Goal: Find specific page/section: Find specific page/section

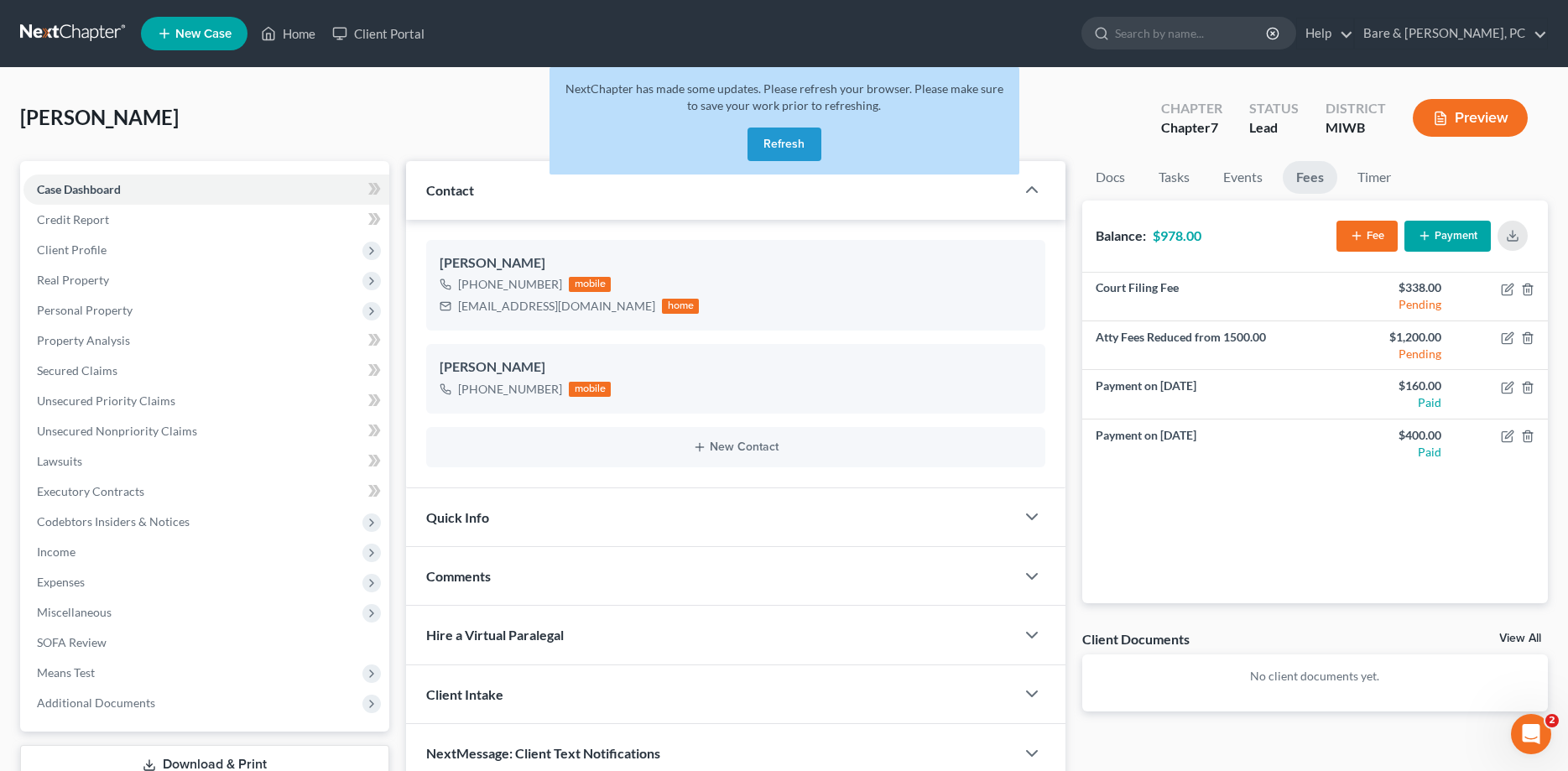
click at [775, 134] on button "Refresh" at bounding box center [785, 144] width 74 height 34
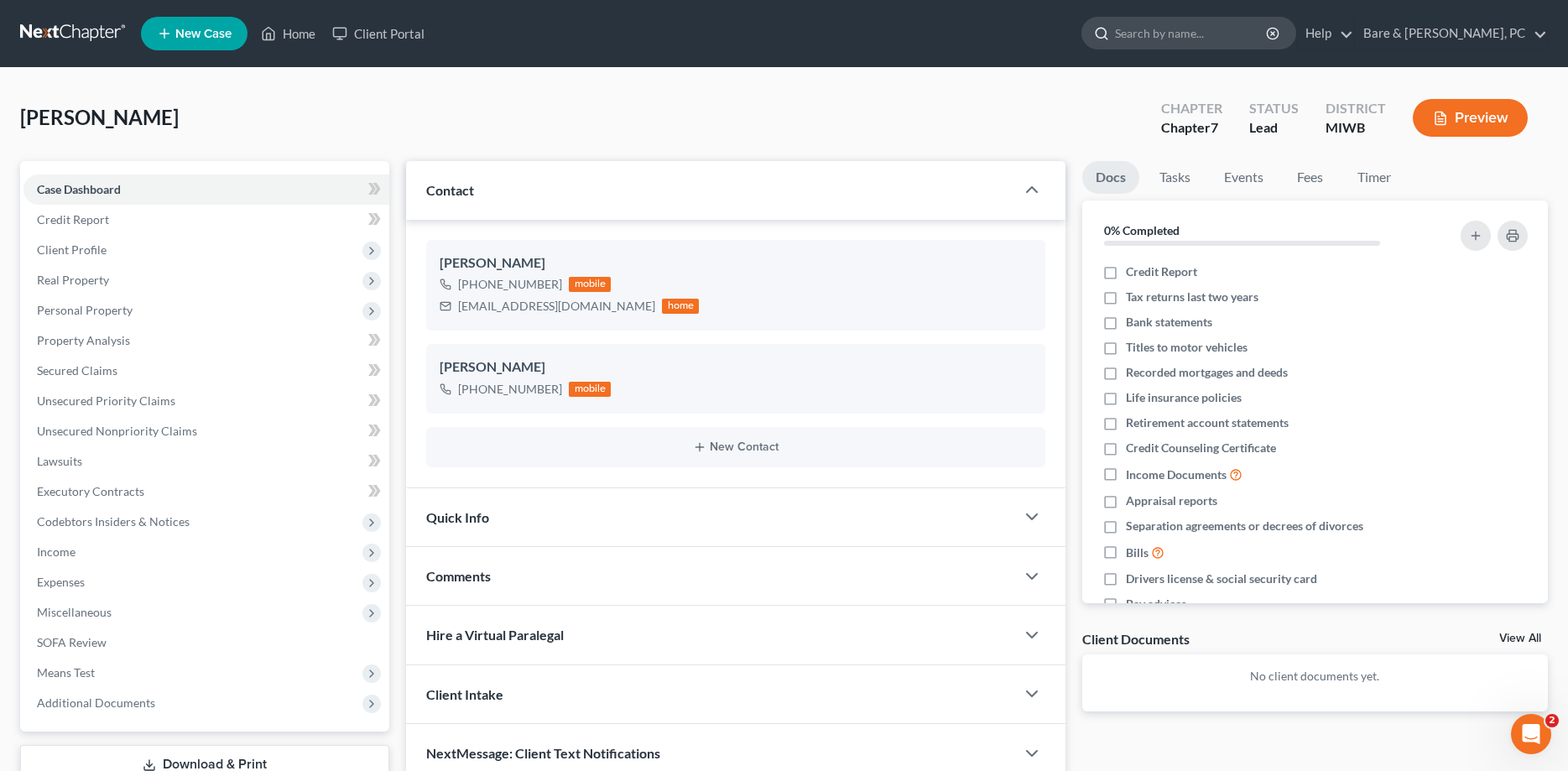
click at [1176, 36] on input "search" at bounding box center [1192, 33] width 154 height 31
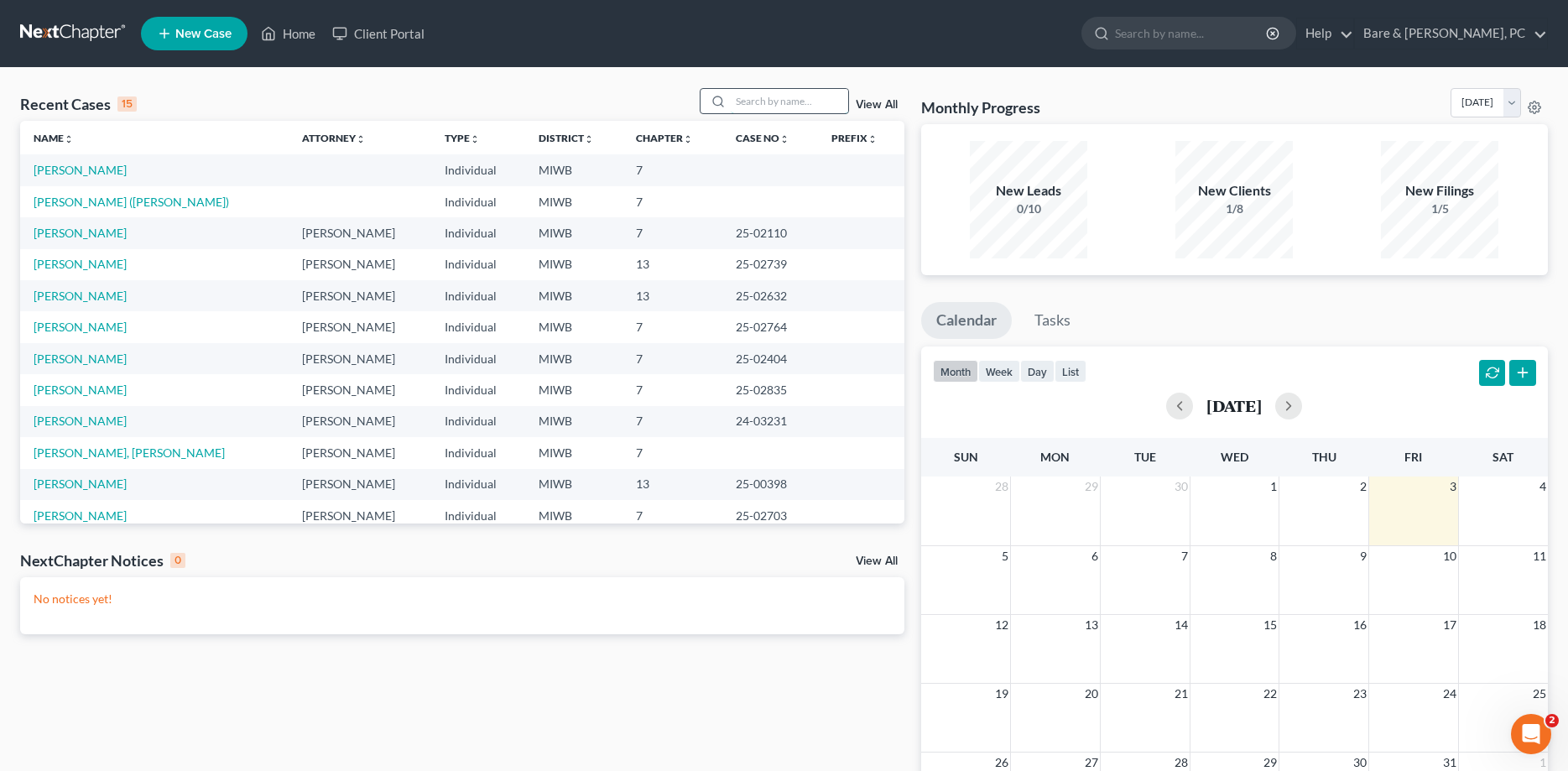
click at [730, 95] on input "search" at bounding box center [789, 101] width 117 height 24
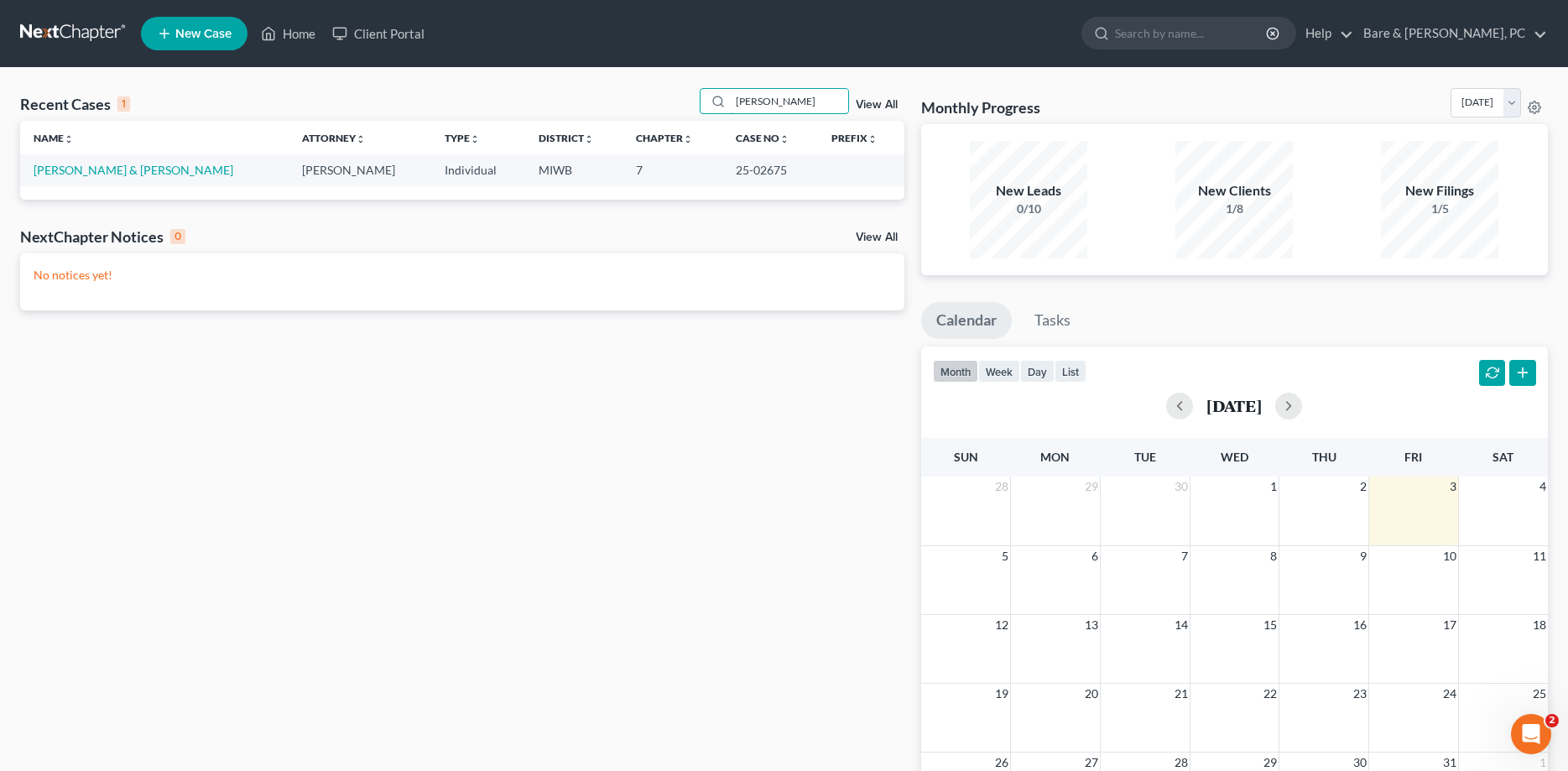
type input "penner"
click at [66, 172] on link "Penner, Charles & Patricia" at bounding box center [133, 170] width 199 height 15
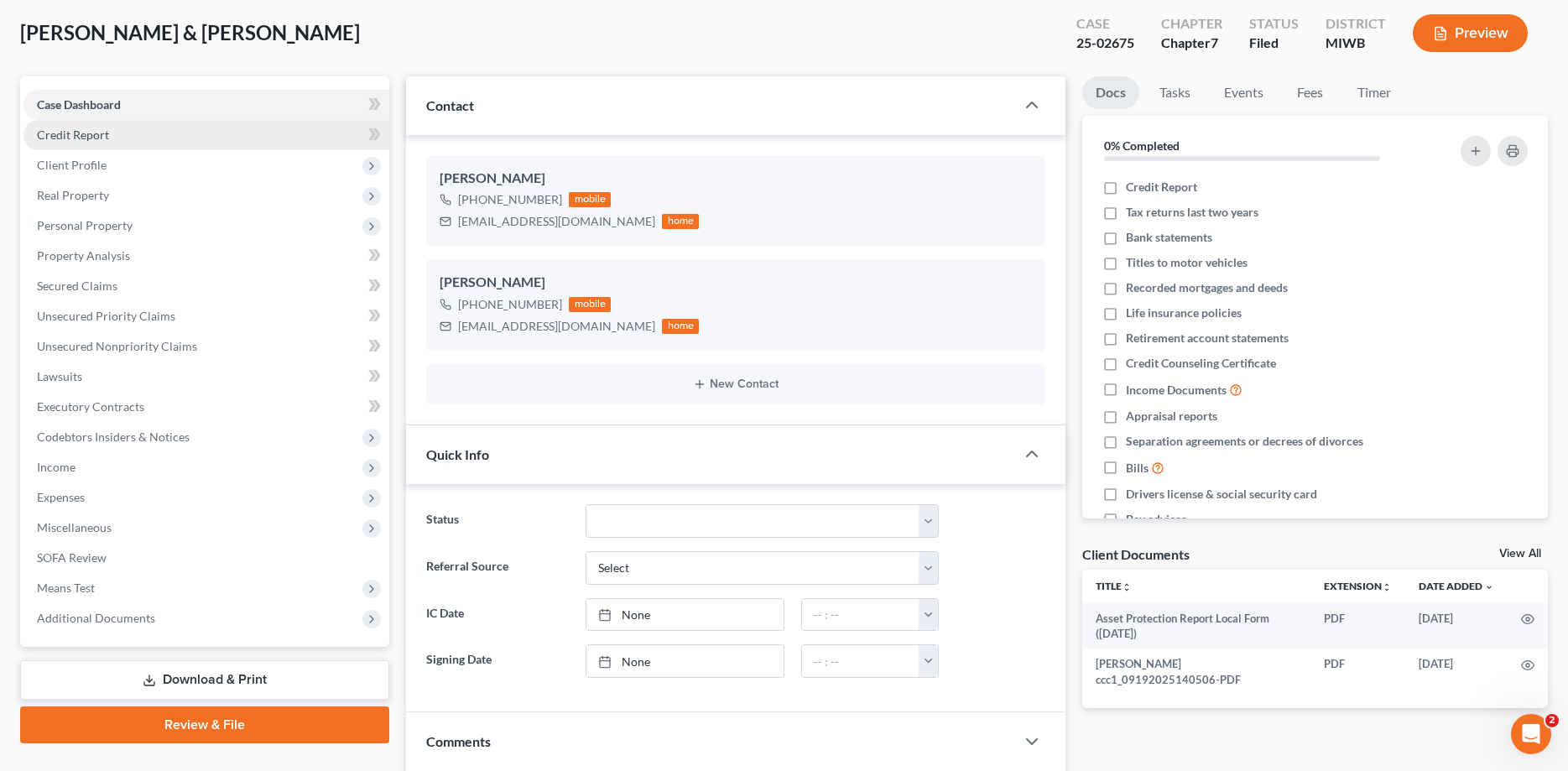
scroll to position [85, 0]
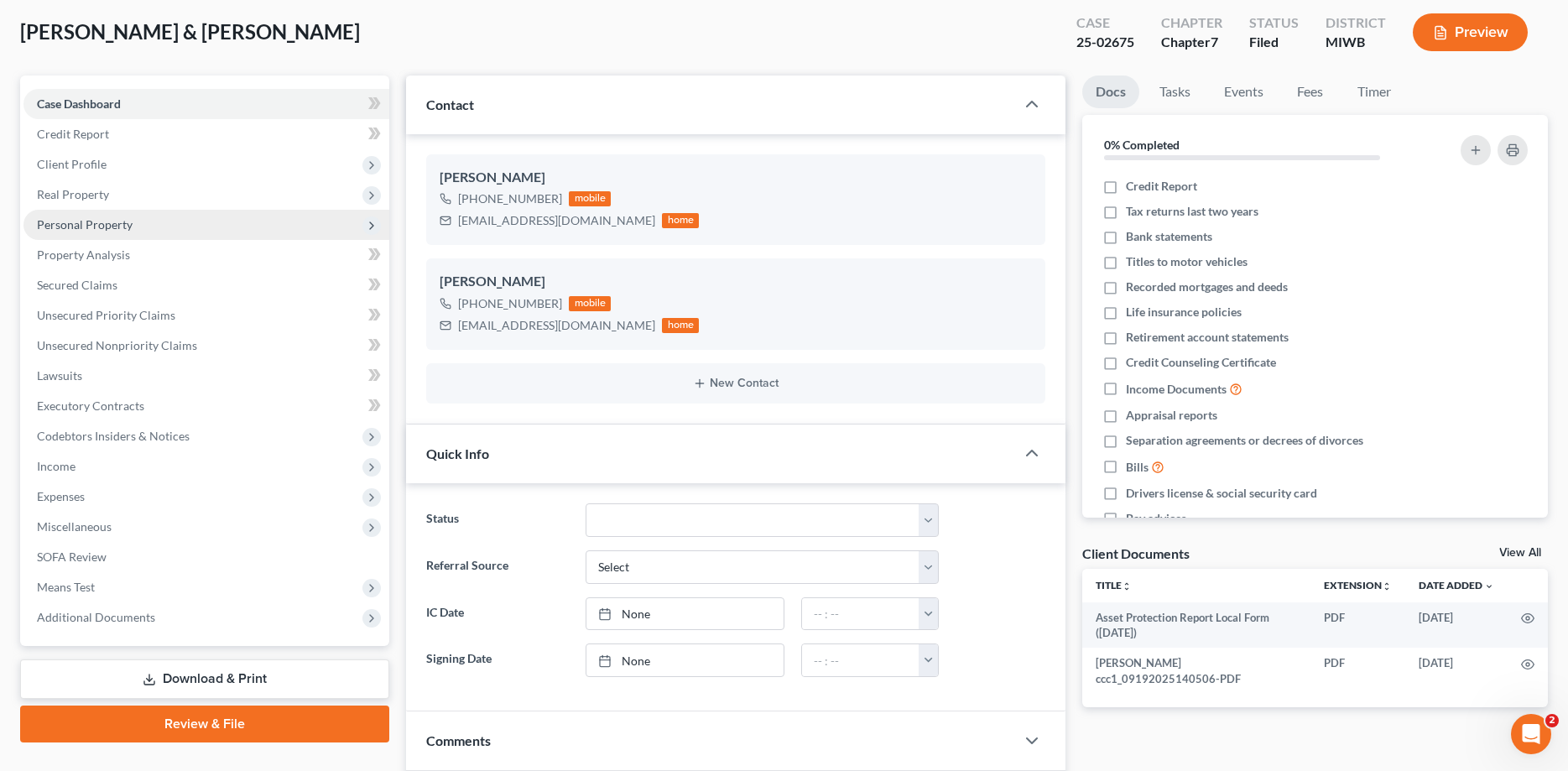
click at [172, 230] on span "Personal Property" at bounding box center [206, 224] width 366 height 30
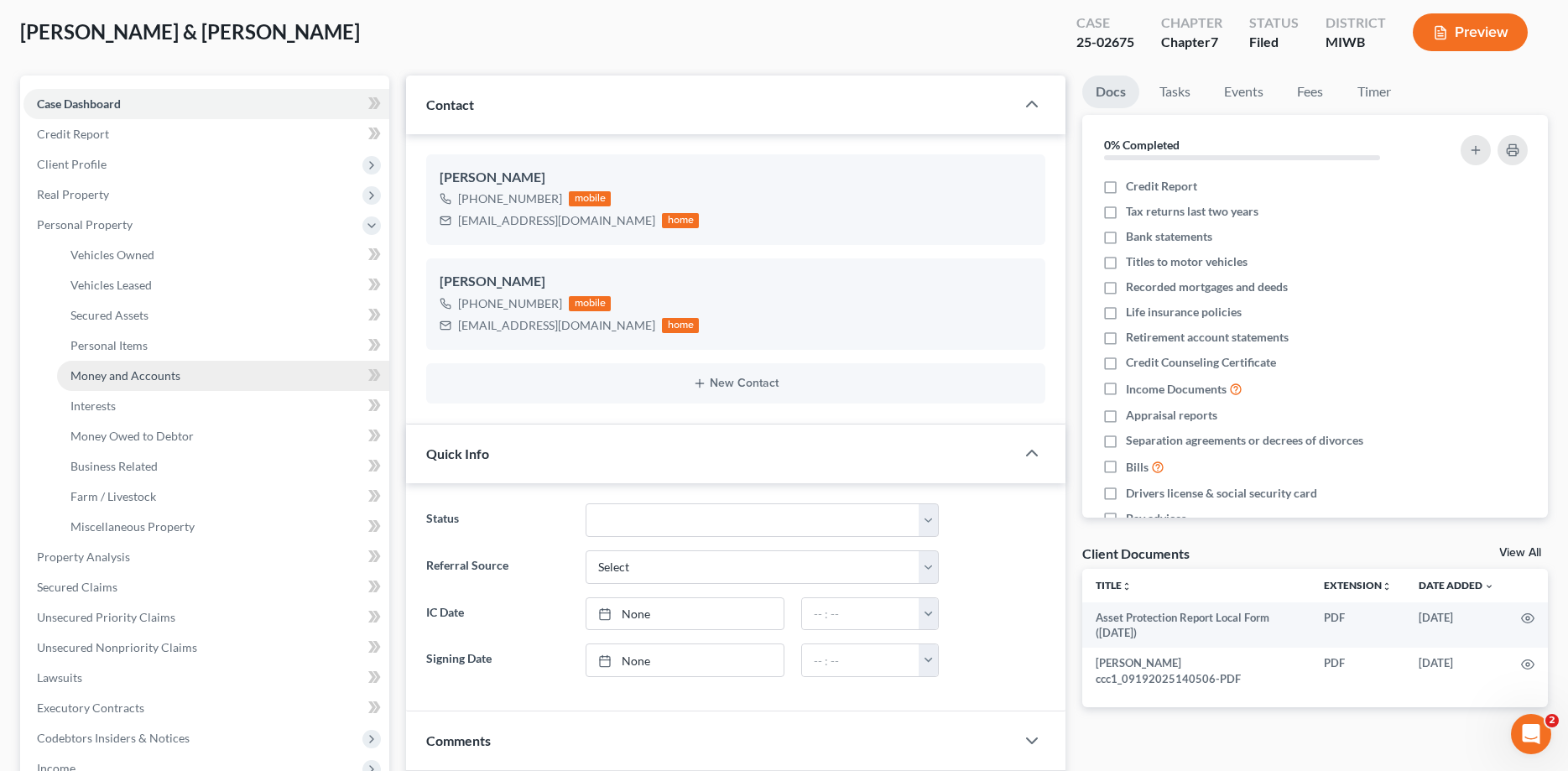
click at [187, 378] on link "Money and Accounts" at bounding box center [223, 376] width 332 height 30
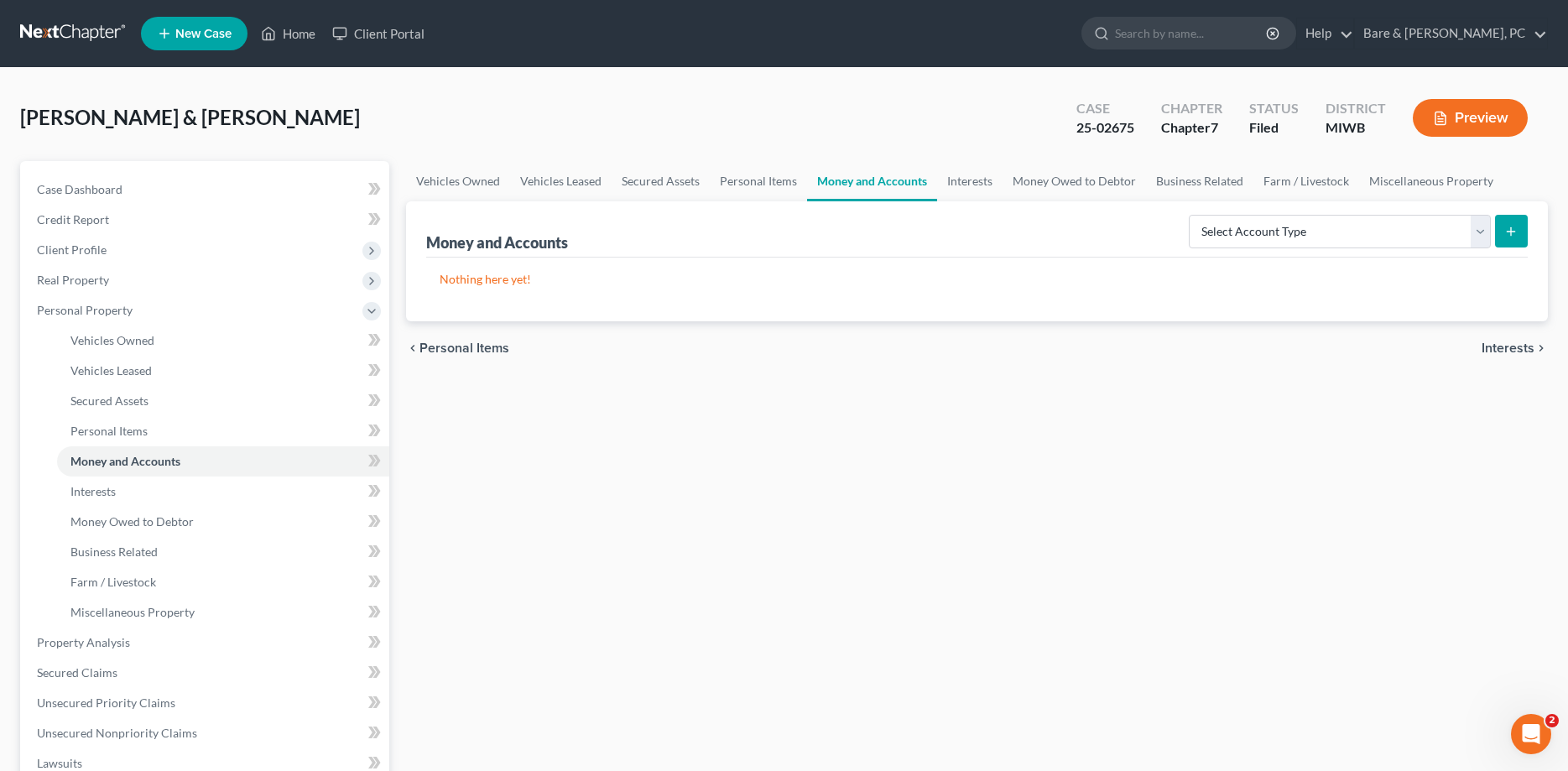
click at [421, 104] on div "Penner, Charles & Patricia Upgraded Case 25-02675 Chapter Chapter 7 Status File…" at bounding box center [784, 124] width 1528 height 73
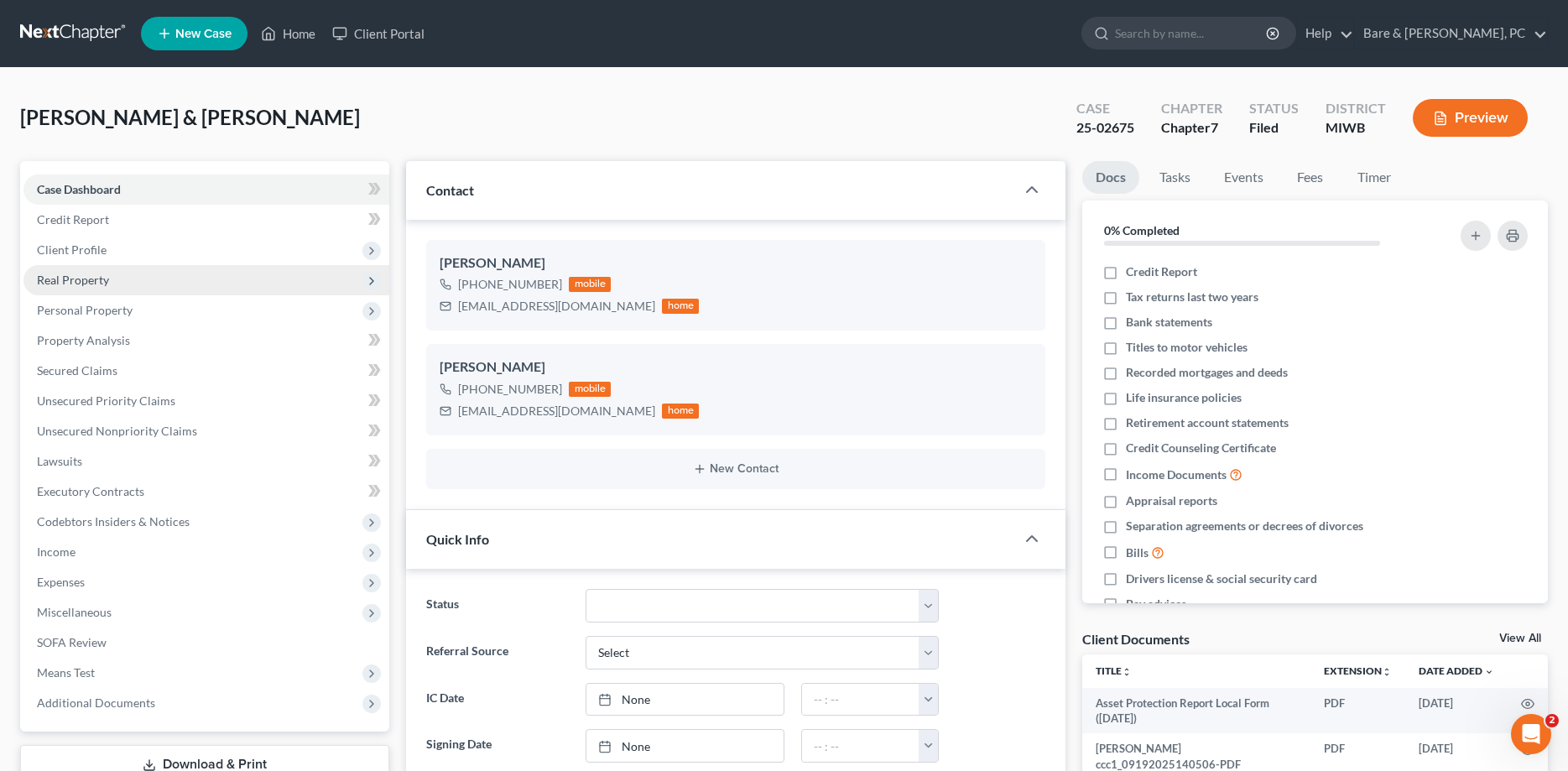
scroll to position [85, 0]
